Goal: Information Seeking & Learning: Learn about a topic

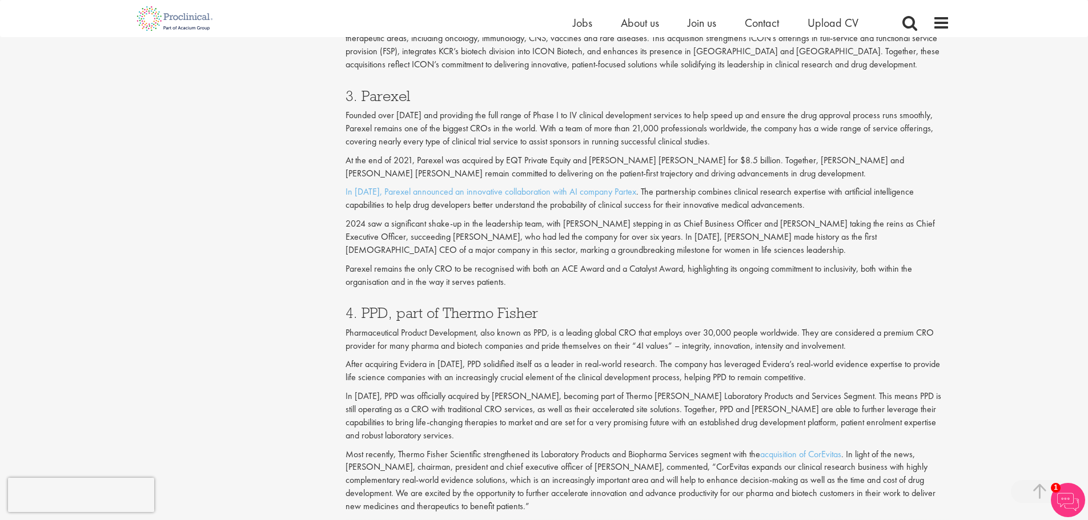
scroll to position [1175, 0]
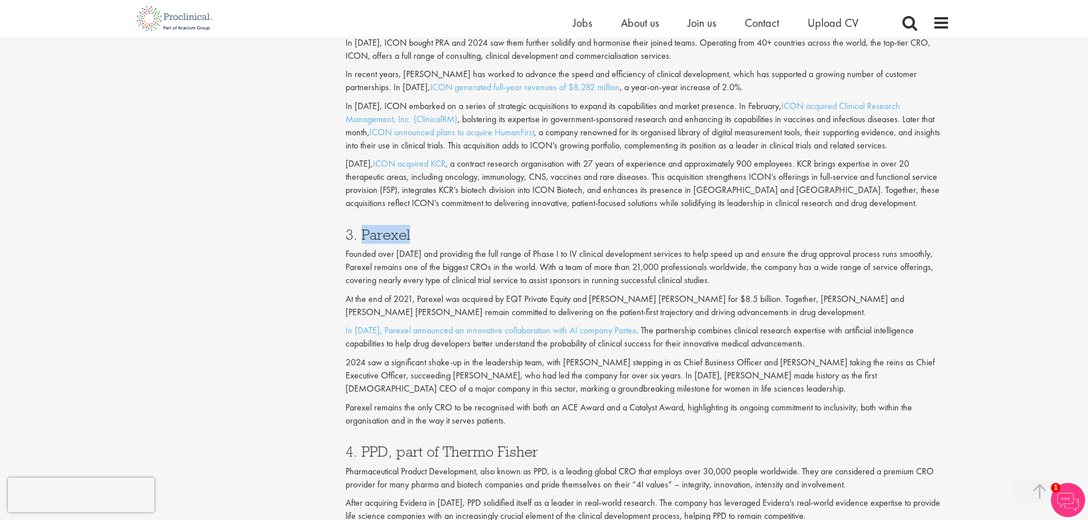
drag, startPoint x: 414, startPoint y: 234, endPoint x: 360, endPoint y: 232, distance: 54.3
click at [360, 232] on h3 "3. Parexel" at bounding box center [648, 234] width 604 height 15
copy h3 "Parexel"
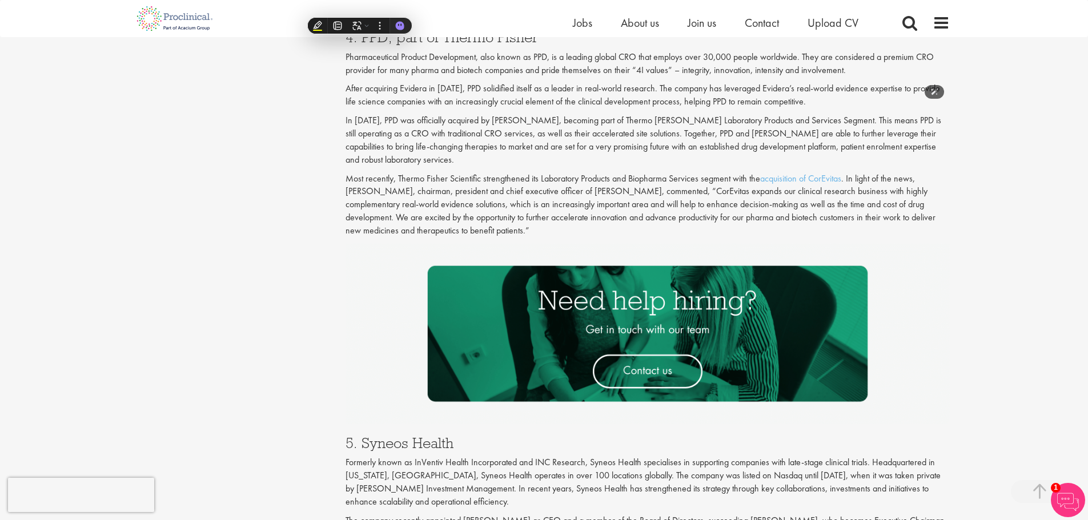
scroll to position [1917, 0]
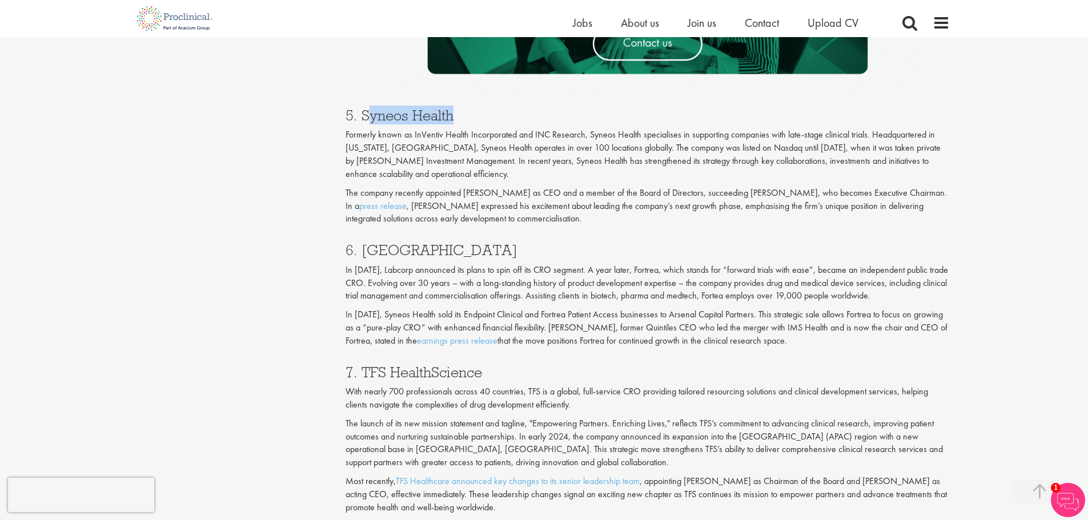
drag, startPoint x: 454, startPoint y: 114, endPoint x: 371, endPoint y: 116, distance: 83.4
click at [371, 116] on h3 "5. Syneos Health" at bounding box center [648, 115] width 604 height 15
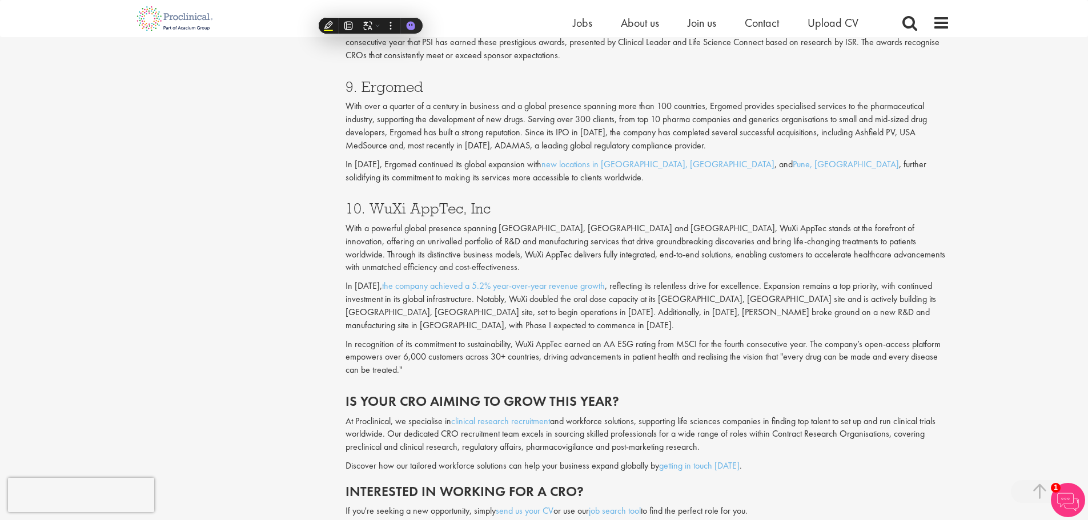
scroll to position [2489, 0]
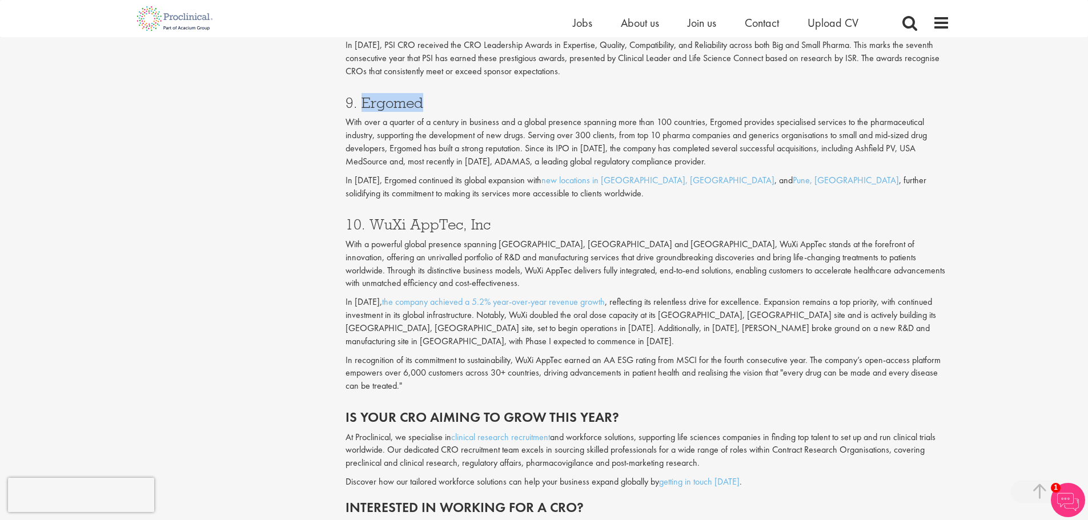
drag, startPoint x: 432, startPoint y: 101, endPoint x: 364, endPoint y: 103, distance: 67.4
click at [364, 103] on h3 "9. Ergomed" at bounding box center [648, 102] width 604 height 15
drag, startPoint x: 460, startPoint y: 224, endPoint x: 372, endPoint y: 222, distance: 87.4
click at [372, 222] on h3 "10. WuXi AppTec, Inc" at bounding box center [648, 224] width 604 height 15
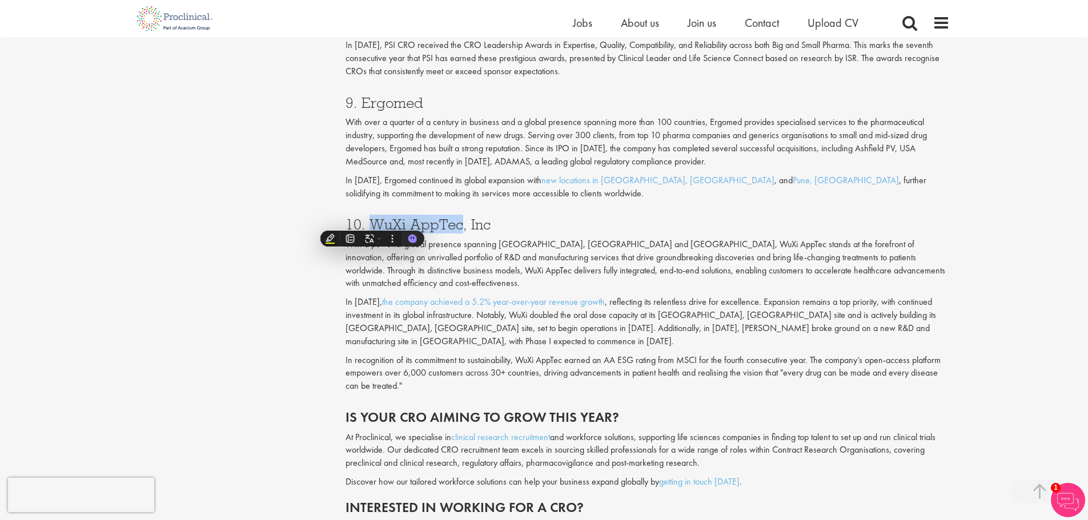
copy h3 "WuXi AppTec"
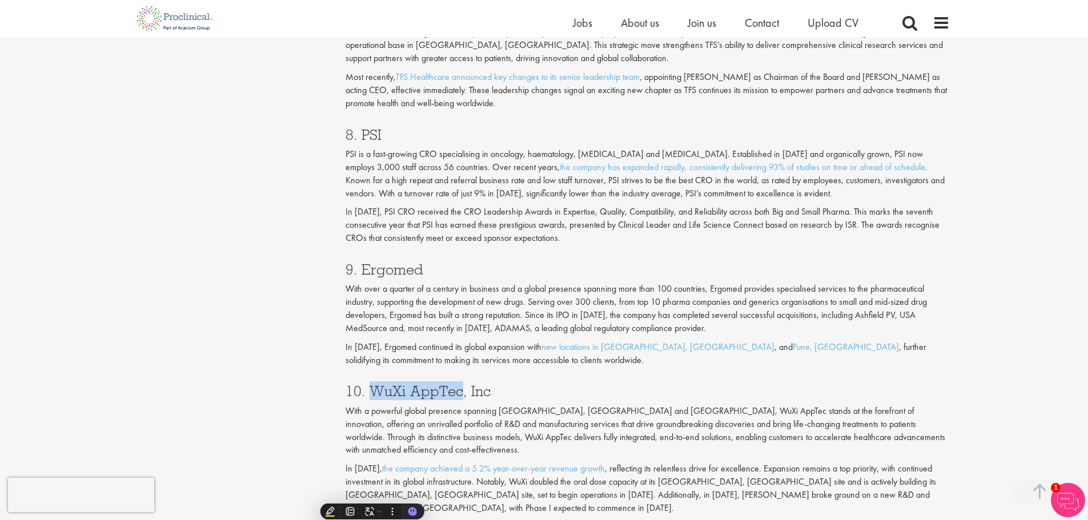
scroll to position [2089, 0]
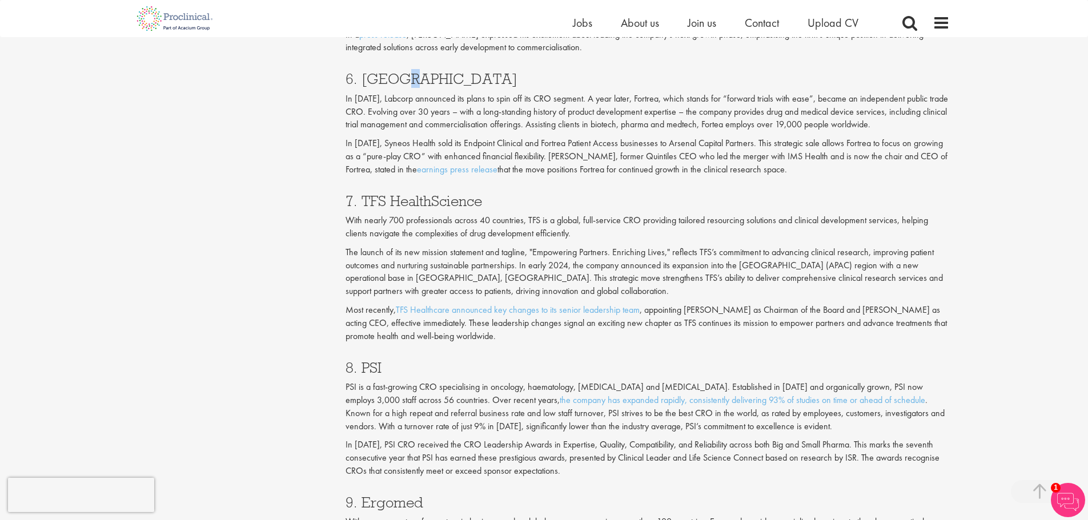
drag, startPoint x: 403, startPoint y: 79, endPoint x: 391, endPoint y: 87, distance: 14.4
click at [391, 86] on h3 "6. [GEOGRAPHIC_DATA]" at bounding box center [648, 78] width 604 height 15
drag, startPoint x: 410, startPoint y: 86, endPoint x: 363, endPoint y: 85, distance: 46.8
click at [363, 85] on h3 "6. [GEOGRAPHIC_DATA]" at bounding box center [648, 78] width 604 height 15
copy h3 "Fortrea"
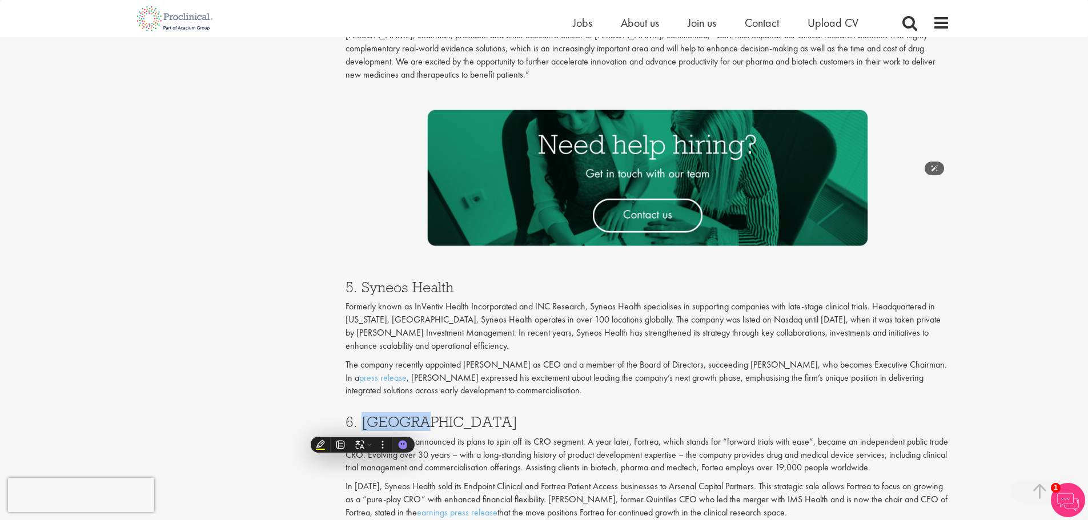
scroll to position [1746, 0]
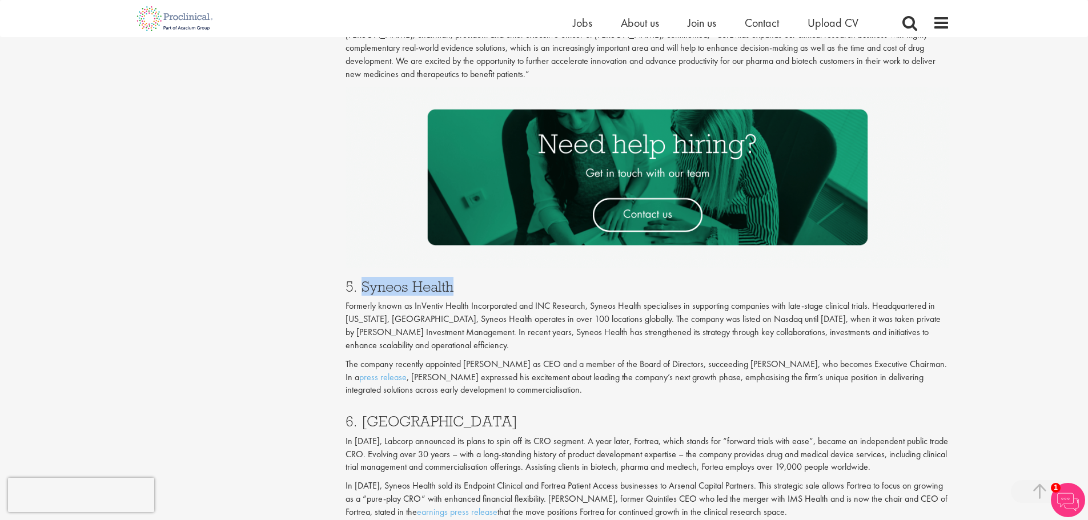
drag, startPoint x: 459, startPoint y: 288, endPoint x: 362, endPoint y: 284, distance: 97.2
click at [362, 284] on h3 "5. Syneos Health" at bounding box center [648, 286] width 604 height 15
copy h3 "Syneos Health"
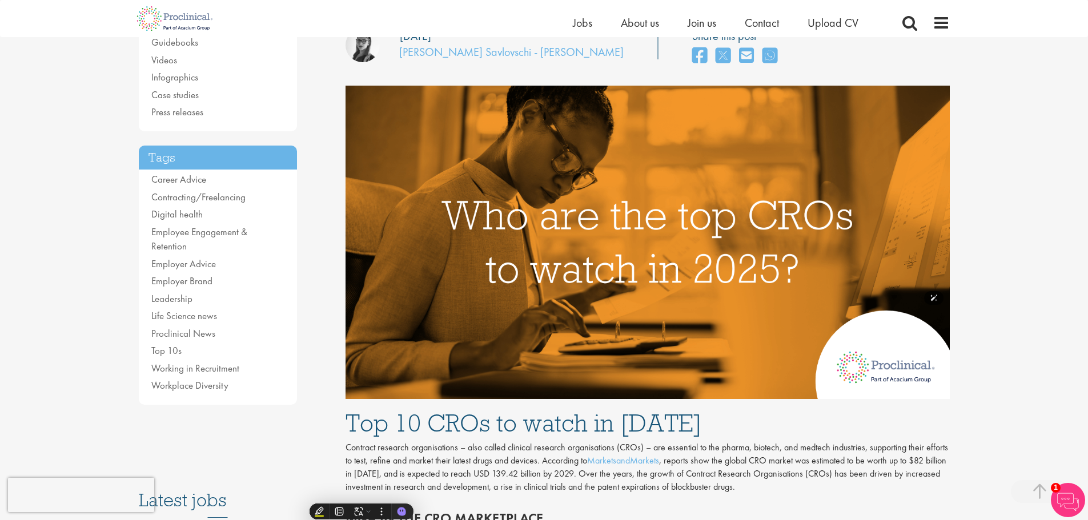
scroll to position [0, 0]
